Goal: Task Accomplishment & Management: Manage account settings

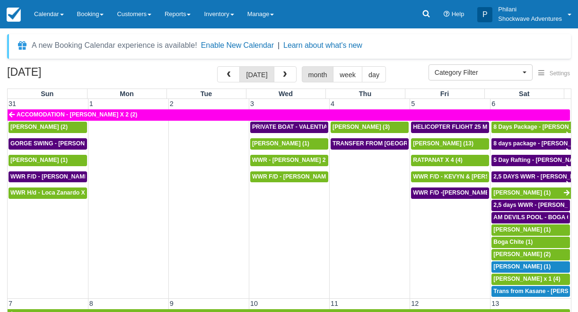
select select
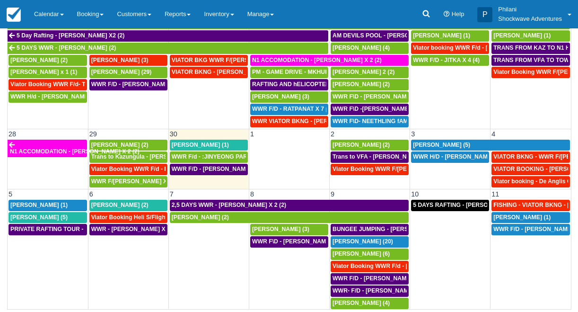
scroll to position [474, 0]
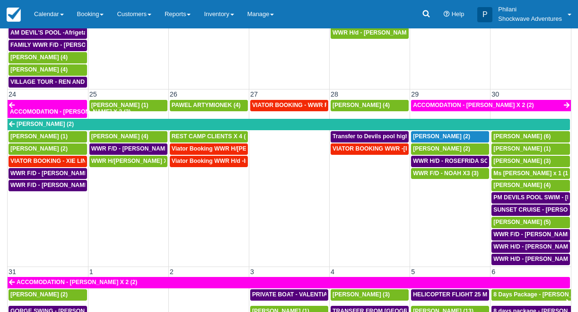
scroll to position [592, 0]
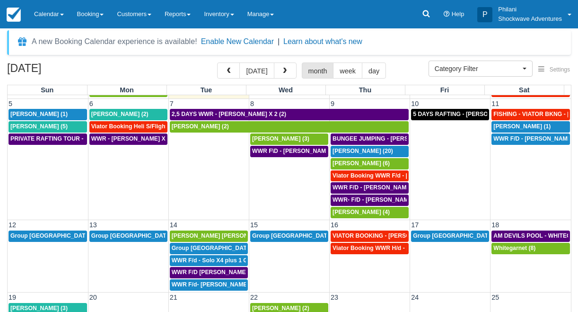
scroll to position [8, 0]
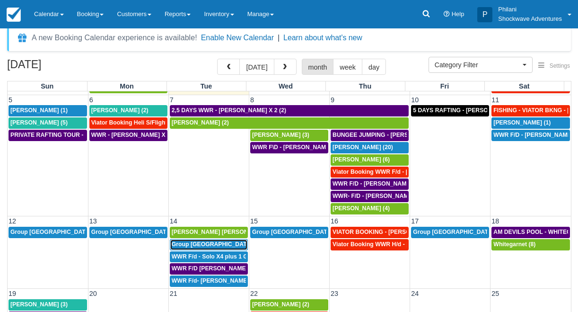
click at [236, 245] on div "Group usa (36)" at bounding box center [209, 245] width 74 height 8
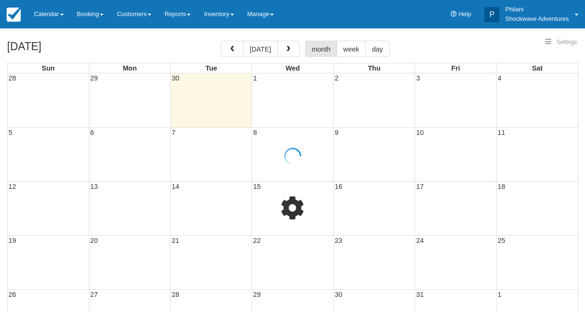
select select
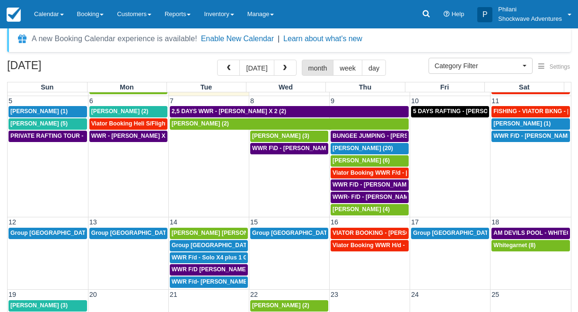
scroll to position [38, 0]
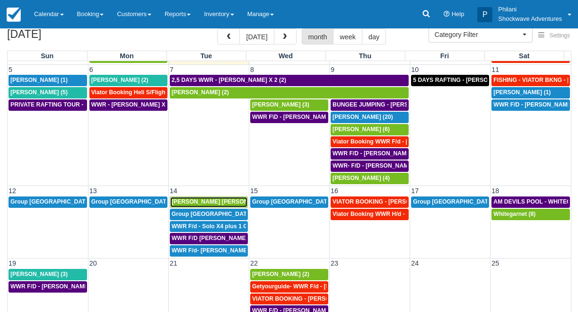
click at [214, 204] on span "Charlotte Lucy Grove (2)" at bounding box center [225, 201] width 107 height 7
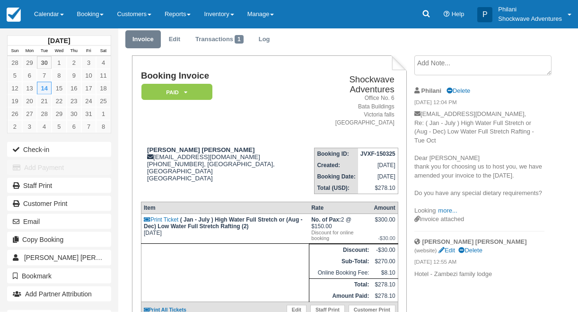
scroll to position [23, 0]
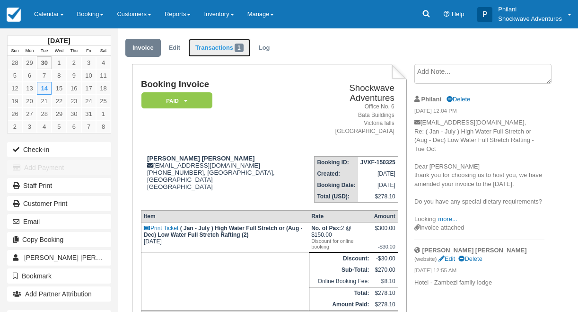
click at [216, 46] on link "Transactions 1" at bounding box center [219, 48] width 62 height 18
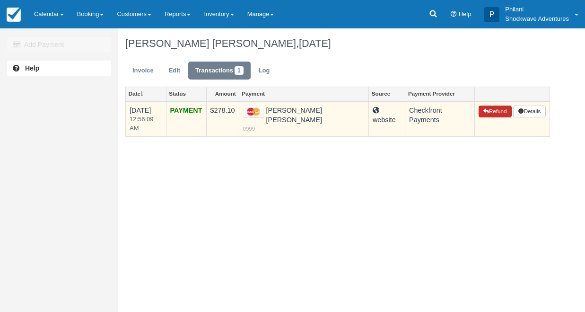
click at [496, 113] on button "Refund" at bounding box center [495, 111] width 33 height 12
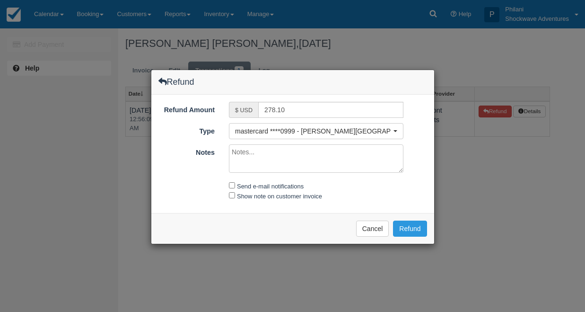
click at [282, 165] on textarea "Notes" at bounding box center [316, 158] width 175 height 28
type textarea "Refund for rafting"
click at [233, 184] on input "Send e-mail notifications" at bounding box center [232, 185] width 6 height 6
checkbox input "true"
click at [415, 229] on button "Refund" at bounding box center [410, 228] width 34 height 16
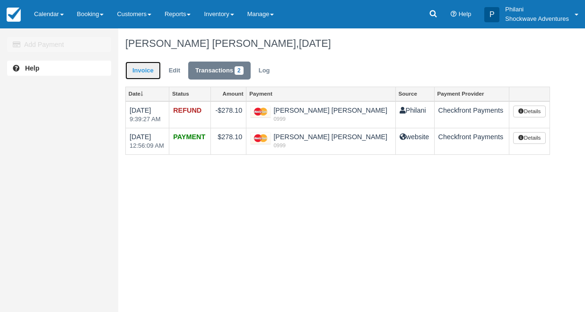
click at [153, 70] on link "Invoice" at bounding box center [142, 70] width 35 height 18
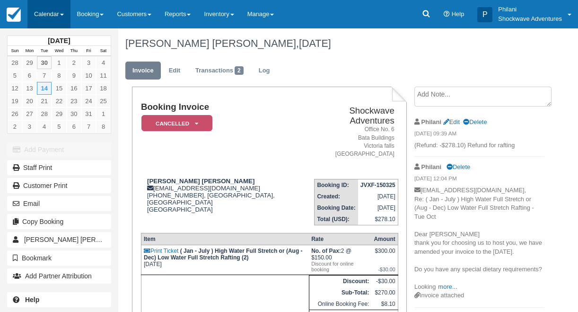
click at [50, 10] on link "Calendar" at bounding box center [48, 14] width 43 height 28
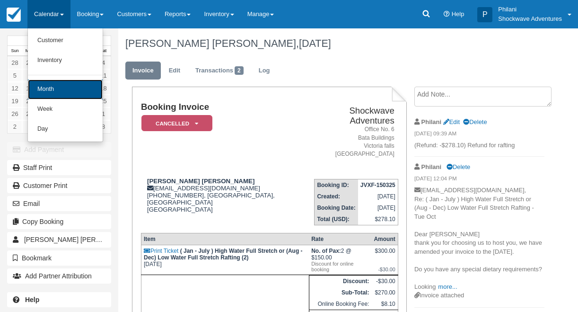
click at [66, 88] on link "Month" at bounding box center [65, 89] width 75 height 20
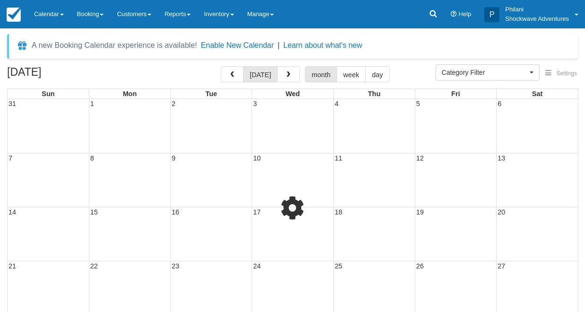
select select
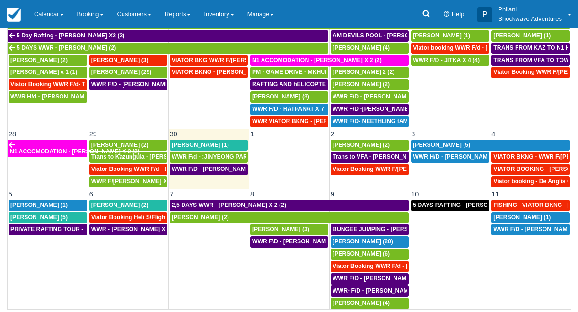
scroll to position [474, 0]
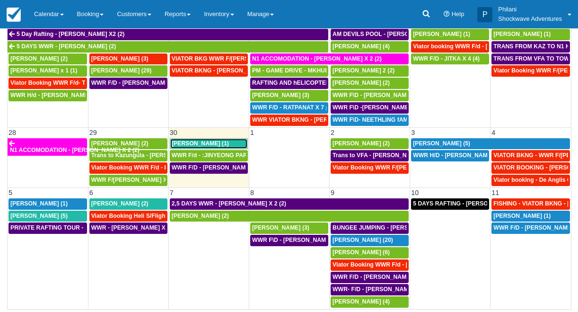
click at [199, 144] on span "Tina Kozman (1)" at bounding box center [200, 143] width 57 height 7
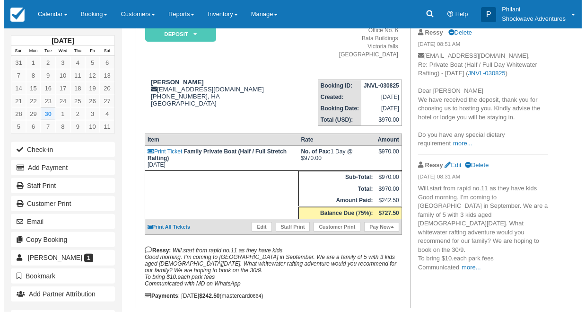
scroll to position [91, 0]
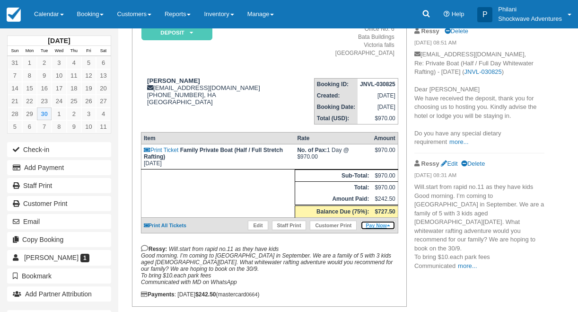
click at [387, 230] on link "Pay Now" at bounding box center [377, 224] width 35 height 9
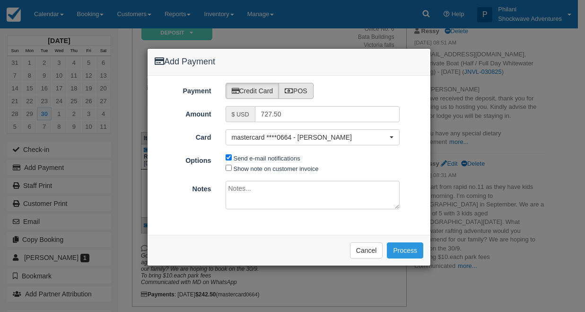
type input "[DATE]"
click at [303, 90] on label "POS" at bounding box center [296, 91] width 35 height 16
radio input "true"
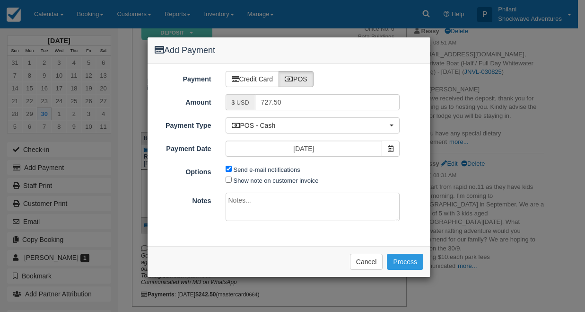
click at [233, 169] on span "Send e-mail notifications" at bounding box center [265, 169] width 79 height 11
click at [229, 170] on input "Send e-mail notifications" at bounding box center [229, 169] width 6 height 6
checkbox input "false"
click at [289, 211] on textarea at bounding box center [313, 207] width 175 height 28
type textarea "paid on bank abc"
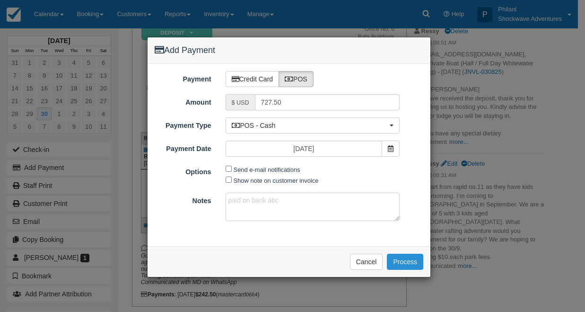
click at [414, 261] on button "Process" at bounding box center [405, 262] width 36 height 16
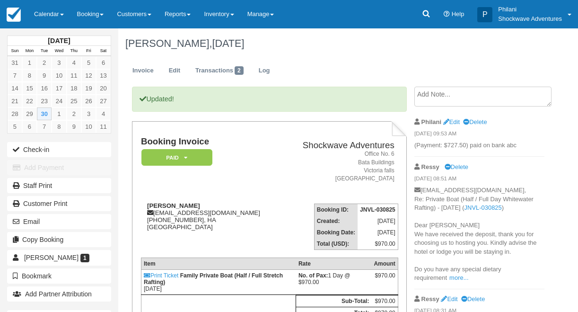
click at [43, 11] on link "Calendar" at bounding box center [48, 14] width 43 height 28
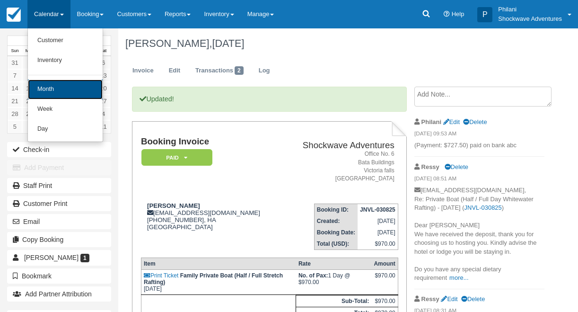
click at [48, 88] on link "Month" at bounding box center [65, 89] width 75 height 20
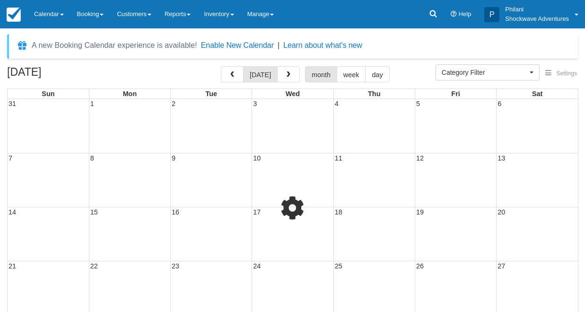
select select
